Goal: Information Seeking & Learning: Learn about a topic

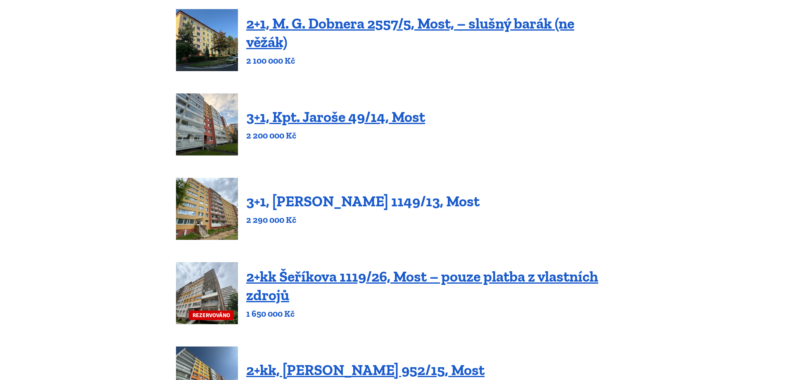
click at [362, 198] on link "3+1, [PERSON_NAME] 1149/13, Most" at bounding box center [363, 201] width 234 height 18
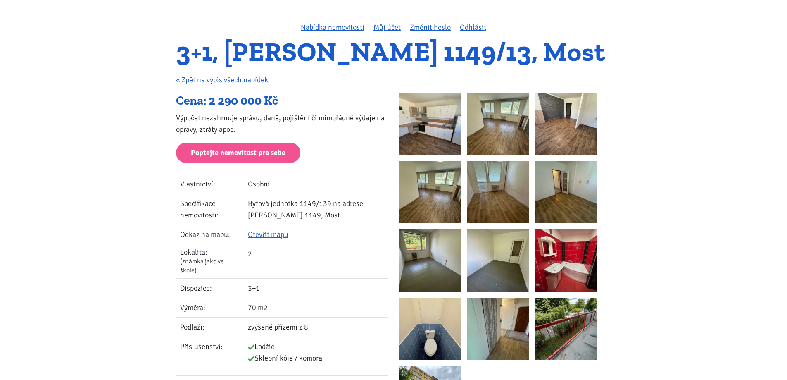
scroll to position [124, 0]
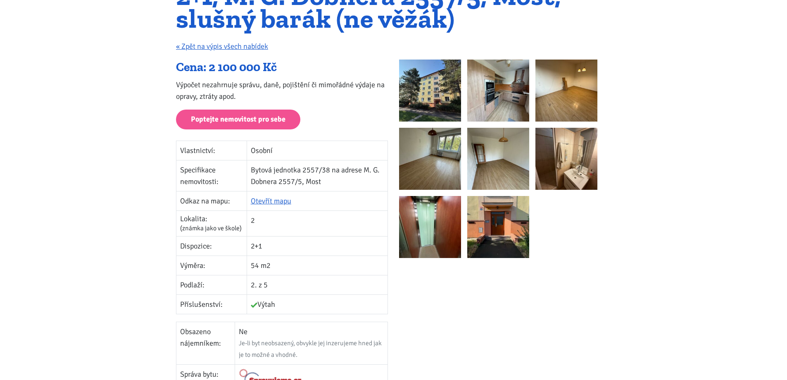
scroll to position [124, 0]
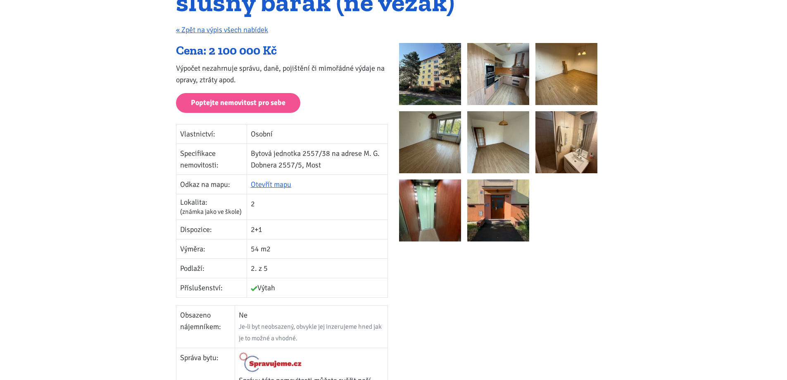
click at [492, 85] on img at bounding box center [499, 74] width 62 height 62
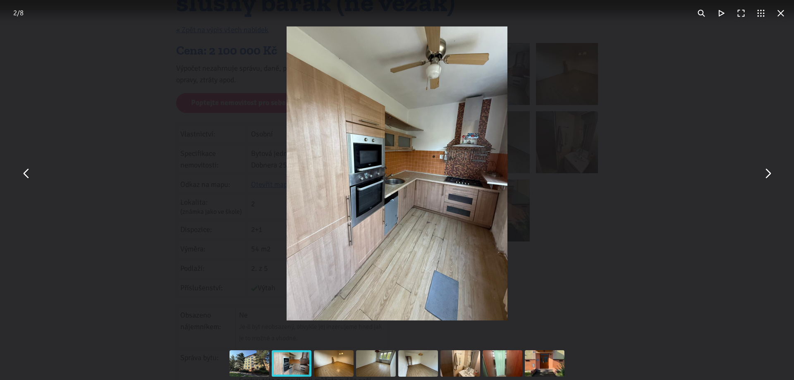
click at [32, 177] on button "You can close this modal content with the ESC key" at bounding box center [27, 174] width 20 height 20
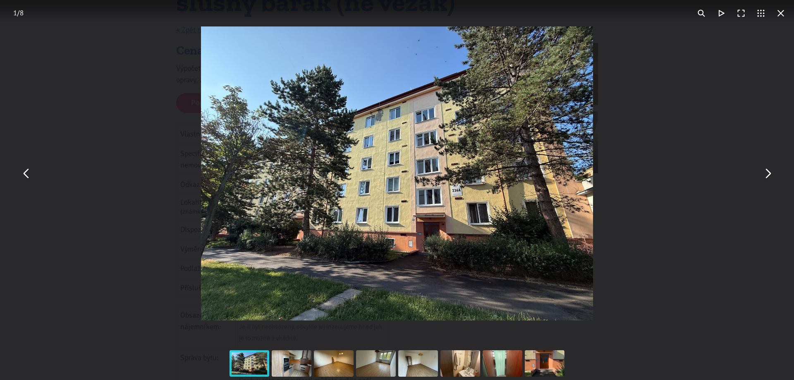
click at [764, 176] on button "You can close this modal content with the ESC key" at bounding box center [767, 174] width 20 height 20
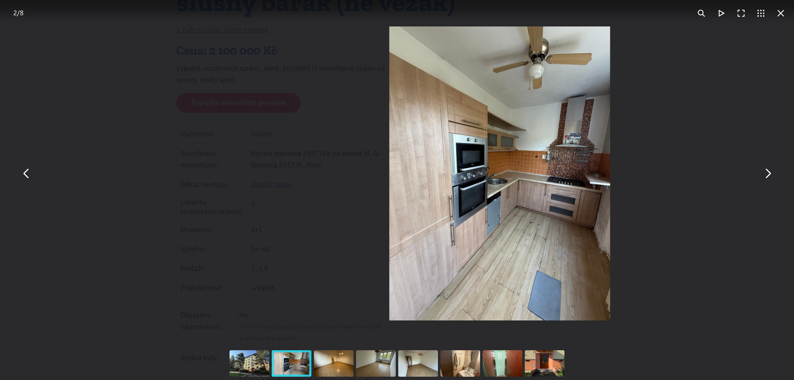
click at [766, 175] on button "You can close this modal content with the ESC key" at bounding box center [767, 174] width 20 height 20
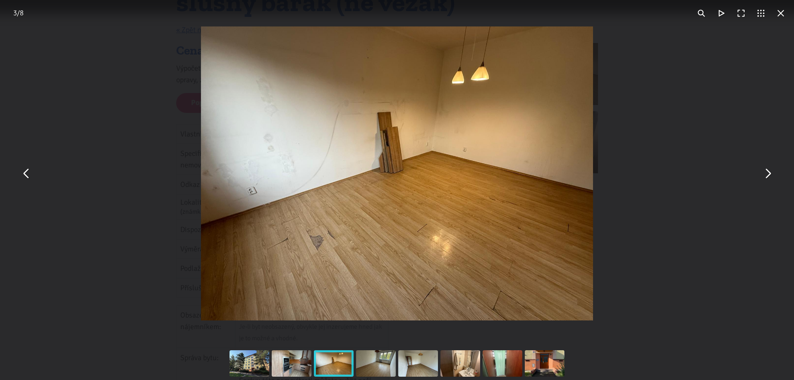
click at [765, 179] on button "You can close this modal content with the ESC key" at bounding box center [767, 174] width 20 height 20
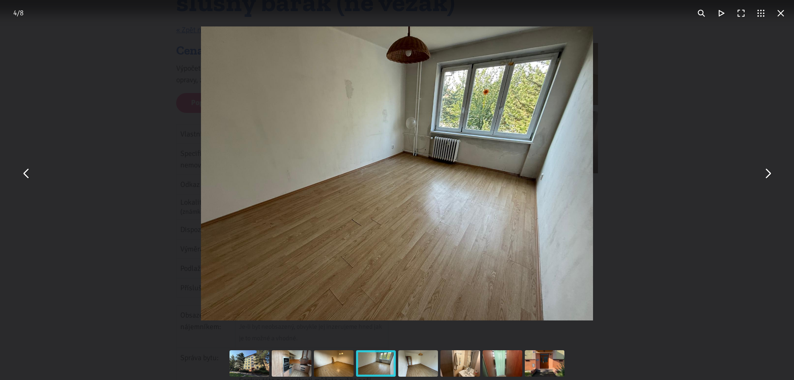
click at [763, 174] on button "You can close this modal content with the ESC key" at bounding box center [767, 174] width 20 height 20
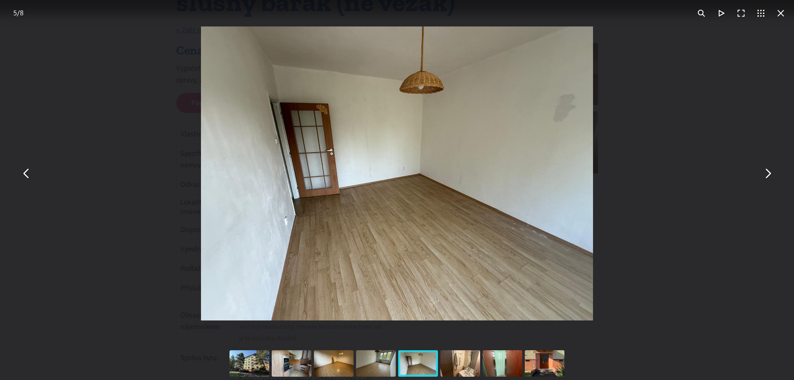
click at [766, 177] on button "You can close this modal content with the ESC key" at bounding box center [767, 174] width 20 height 20
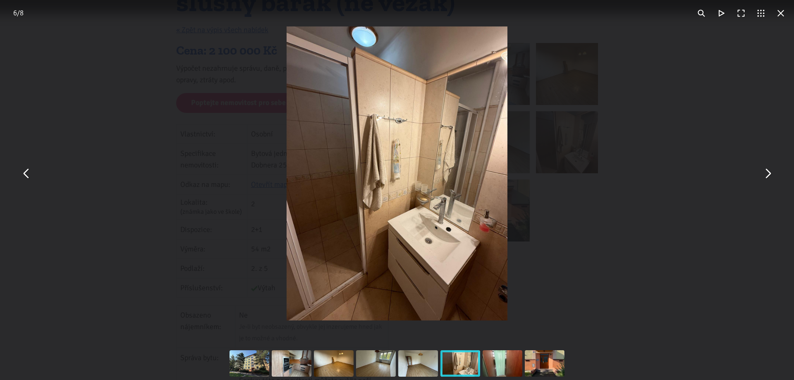
click at [769, 176] on button "You can close this modal content with the ESC key" at bounding box center [767, 174] width 20 height 20
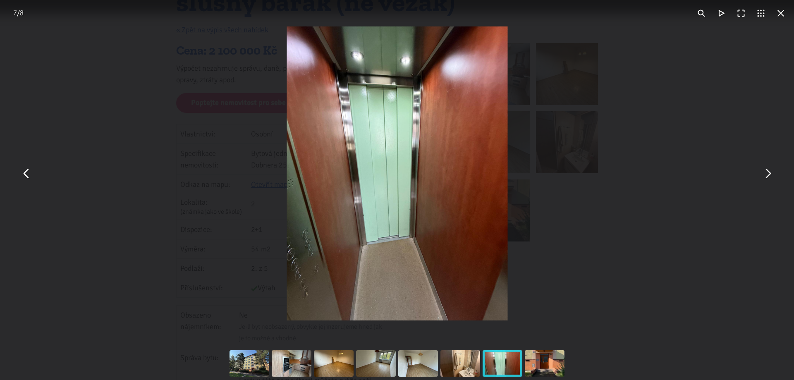
click at [769, 172] on button "You can close this modal content with the ESC key" at bounding box center [767, 174] width 20 height 20
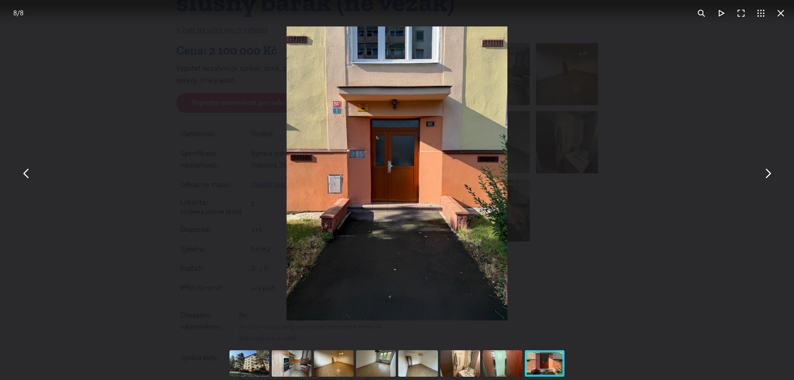
click at [783, 12] on button "You can close this modal content with the ESC key" at bounding box center [781, 13] width 20 height 20
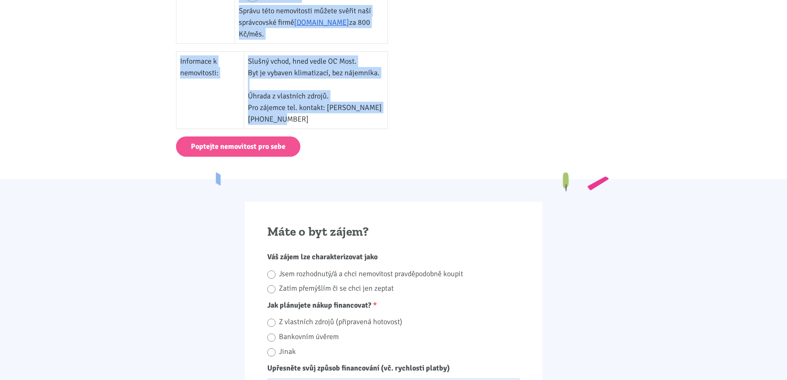
scroll to position [496, 0]
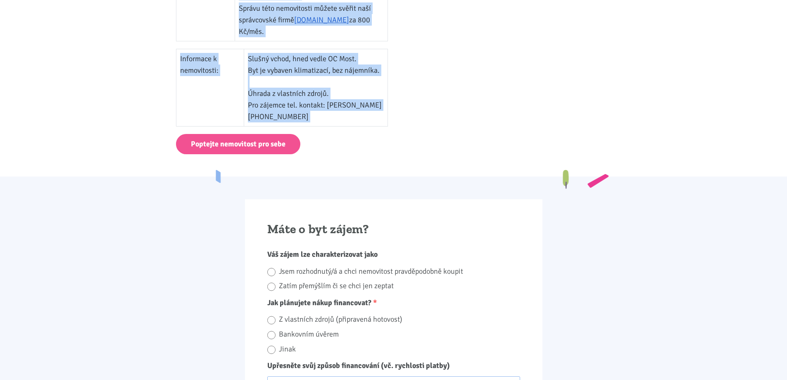
drag, startPoint x: 197, startPoint y: 107, endPoint x: 312, endPoint y: 136, distance: 118.5
click at [312, 136] on body "Tomáš Kučera ÚVOD MOJE SLUŽBY Strategický mentoring Financování bez limitu Kupt…" at bounding box center [393, 261] width 787 height 1515
copy body "2+1, M. G. Dobnera 2557/5, Most, – slušný barák (ne věžák) « Zpět na výpis všec…"
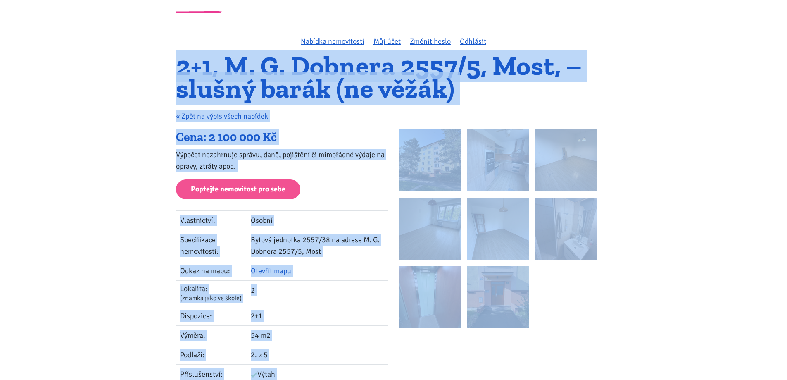
scroll to position [0, 0]
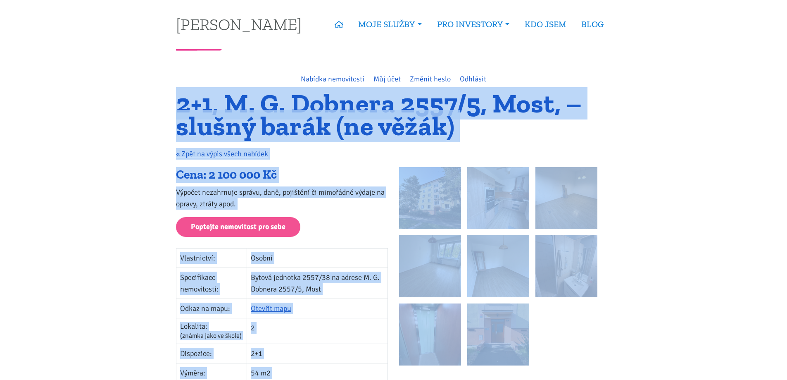
click at [386, 130] on h1 "2+1, M. G. Dobnera 2557/5, Most, – slušný barák (ne věžák)" at bounding box center [393, 114] width 435 height 45
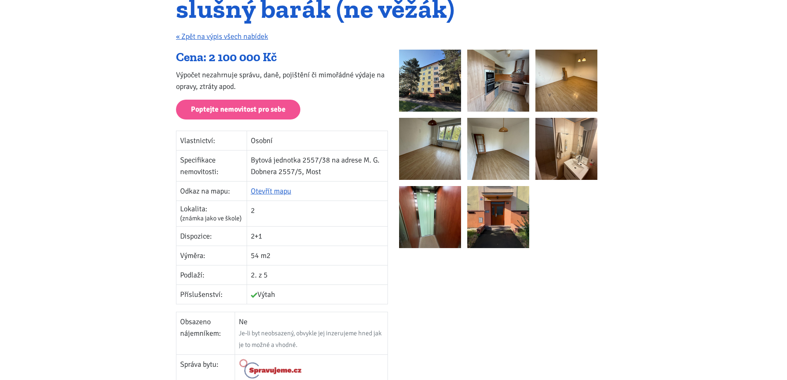
scroll to position [124, 0]
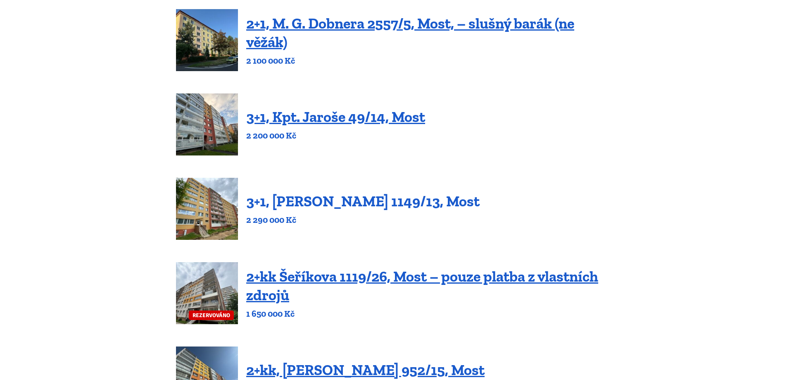
click at [348, 198] on link "3+1, [PERSON_NAME] 1149/13, Most" at bounding box center [363, 201] width 234 height 18
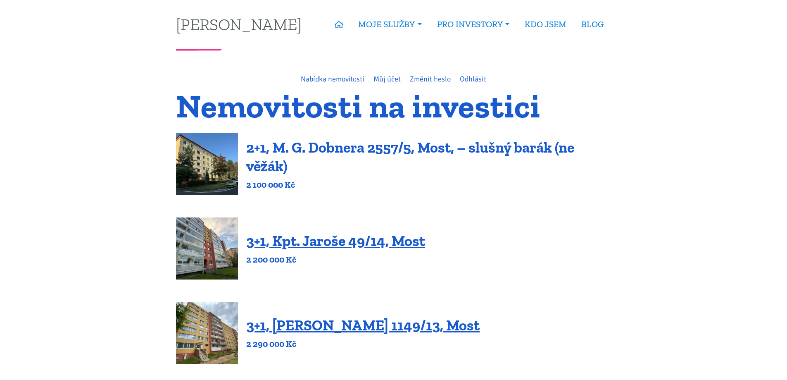
click at [384, 147] on link "2+1, M. G. Dobnera 2557/5, Most, – slušný barák (ne věžák)" at bounding box center [410, 156] width 328 height 36
click at [343, 144] on link "2+1, M. G. Dobnera 2557/5, Most, – slušný barák (ne věžák)" at bounding box center [410, 156] width 328 height 36
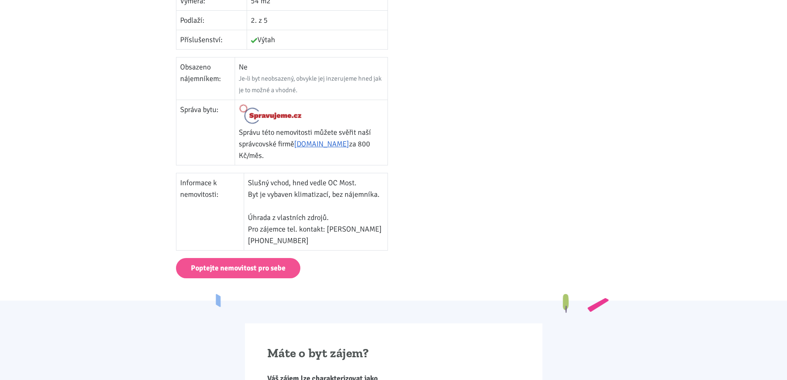
scroll to position [496, 0]
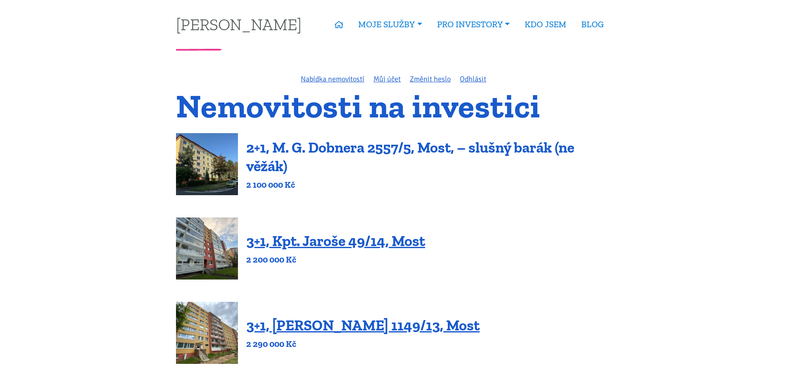
click at [329, 151] on link "2+1, M. G. Dobnera 2557/5, Most, – slušný barák (ne věžák)" at bounding box center [410, 156] width 328 height 36
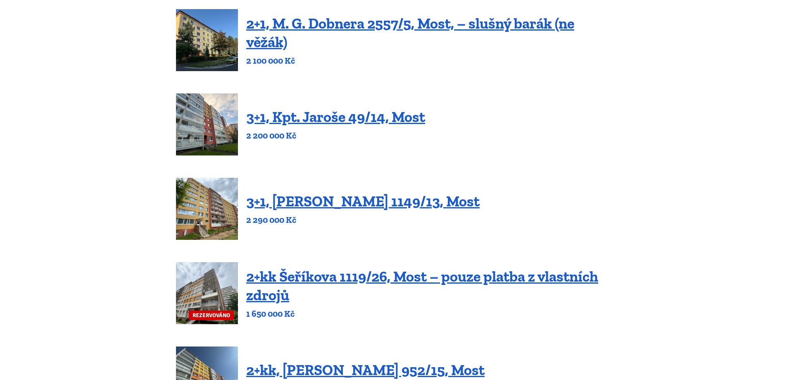
scroll to position [248, 0]
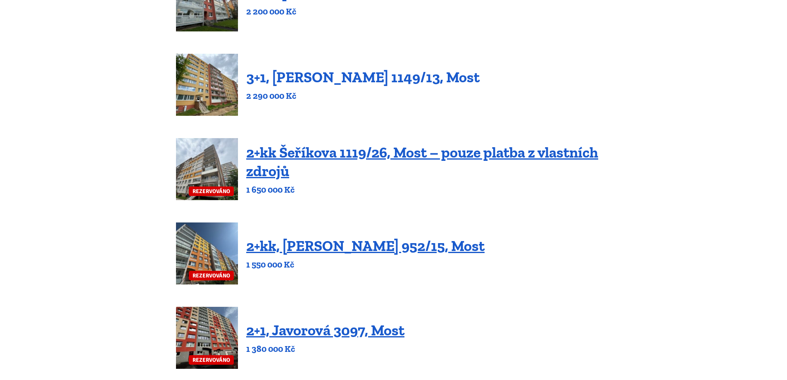
click at [359, 79] on link "3+1, Jaroslava Haška 1149/13, Most" at bounding box center [363, 77] width 234 height 18
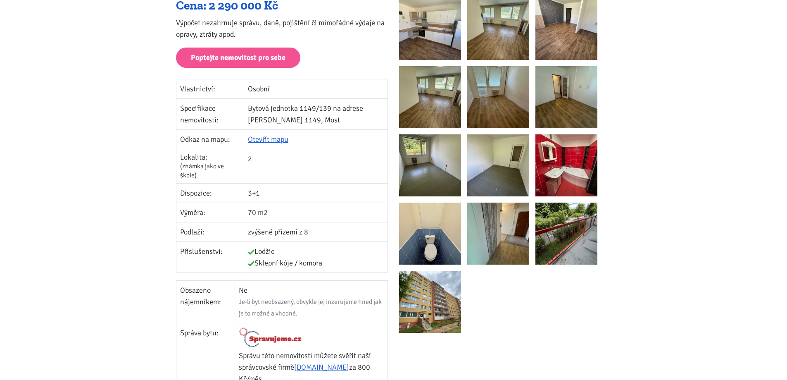
scroll to position [124, 0]
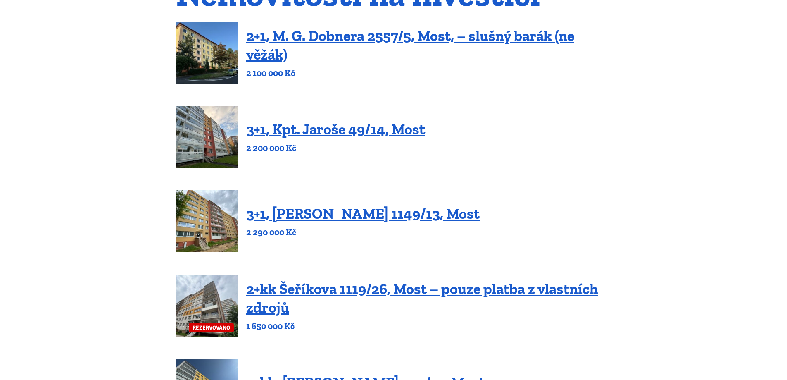
scroll to position [124, 0]
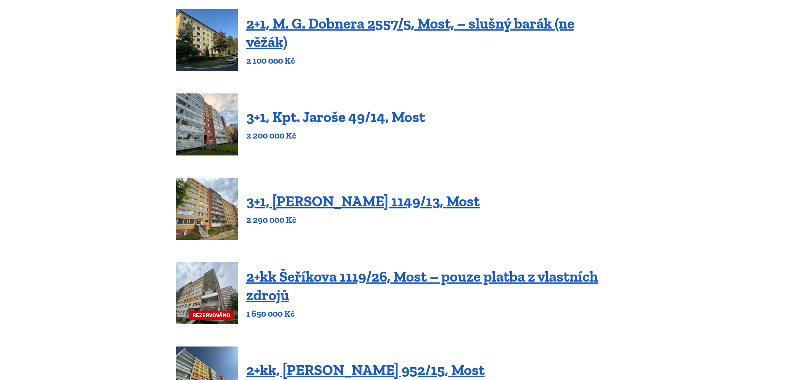
click at [350, 117] on link "3+1, Kpt. Jaroše 49/14, Most" at bounding box center [335, 117] width 179 height 18
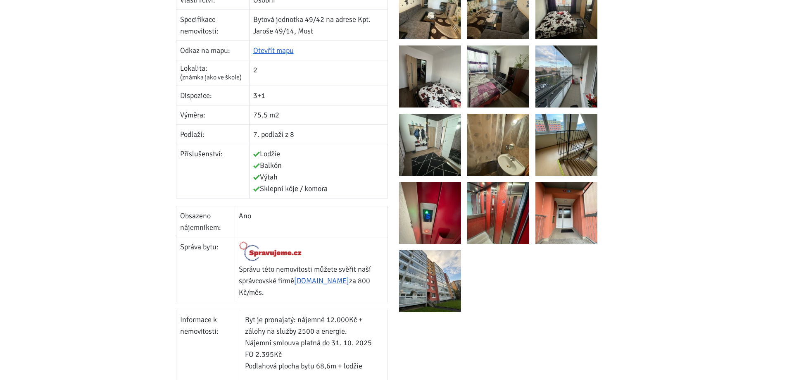
scroll to position [248, 0]
